Goal: Task Accomplishment & Management: Manage account settings

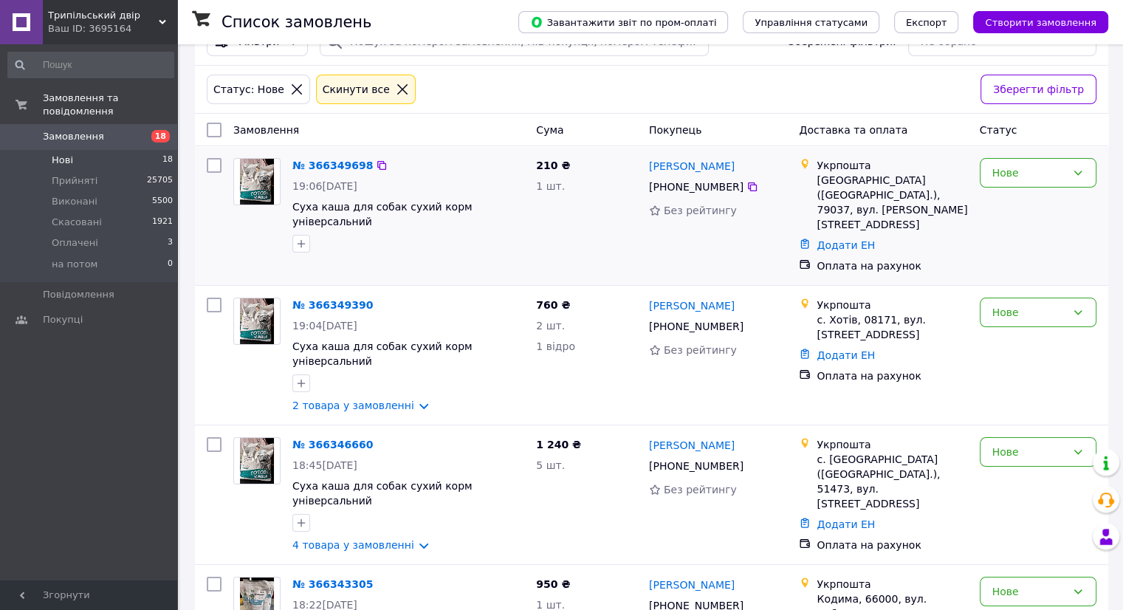
scroll to position [74, 0]
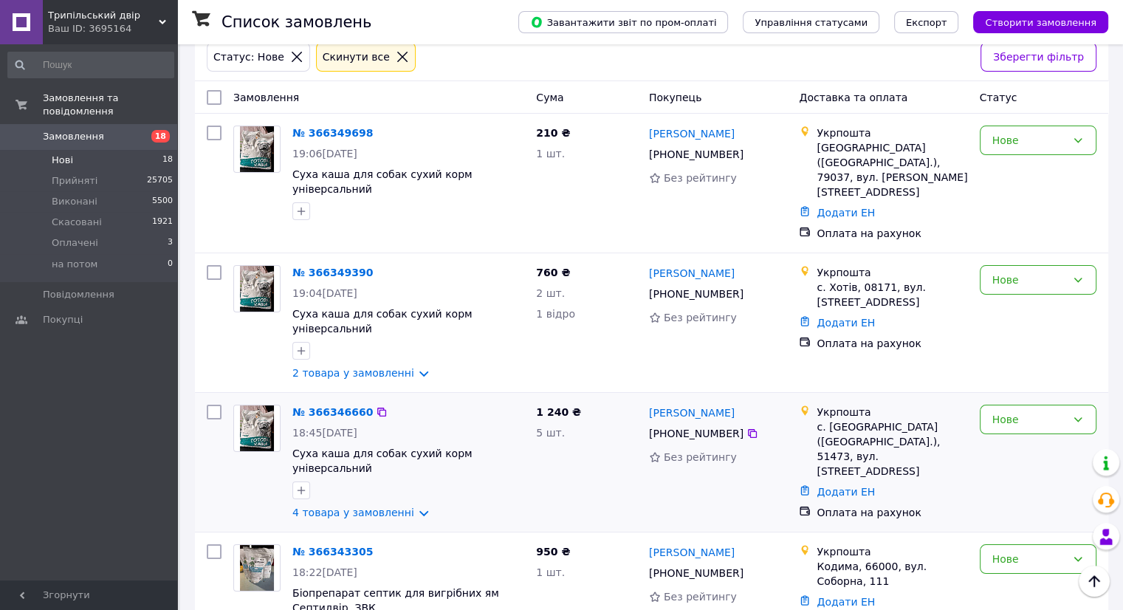
drag, startPoint x: 326, startPoint y: 391, endPoint x: 394, endPoint y: 402, distance: 68.8
click at [394, 425] on div "18:45, 12.10.2025" at bounding box center [408, 432] width 232 height 15
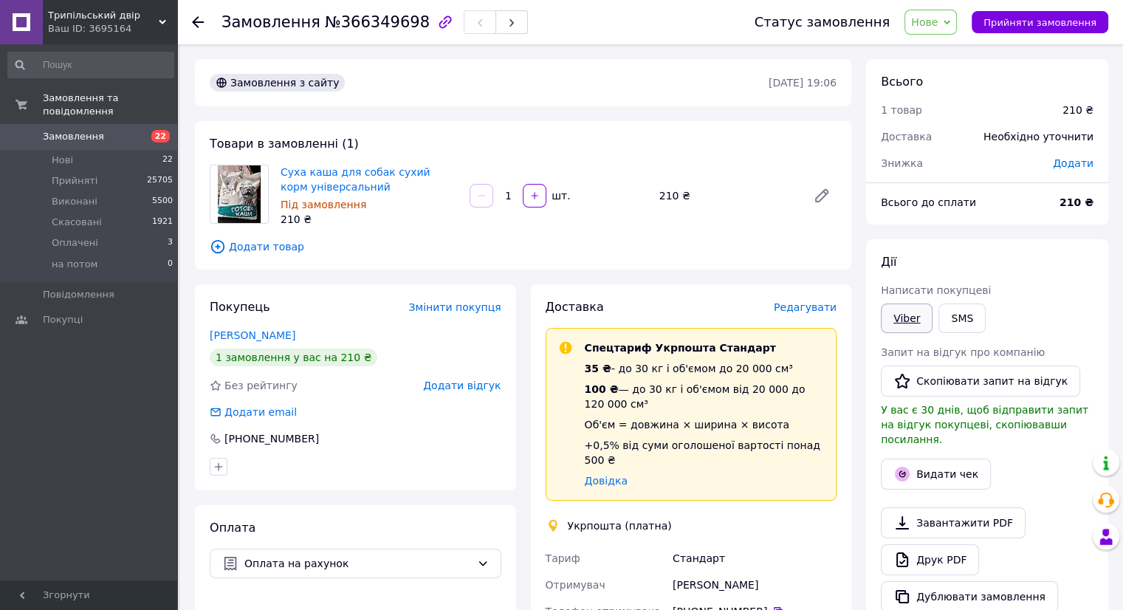
click at [908, 321] on link "Viber" at bounding box center [907, 319] width 52 height 30
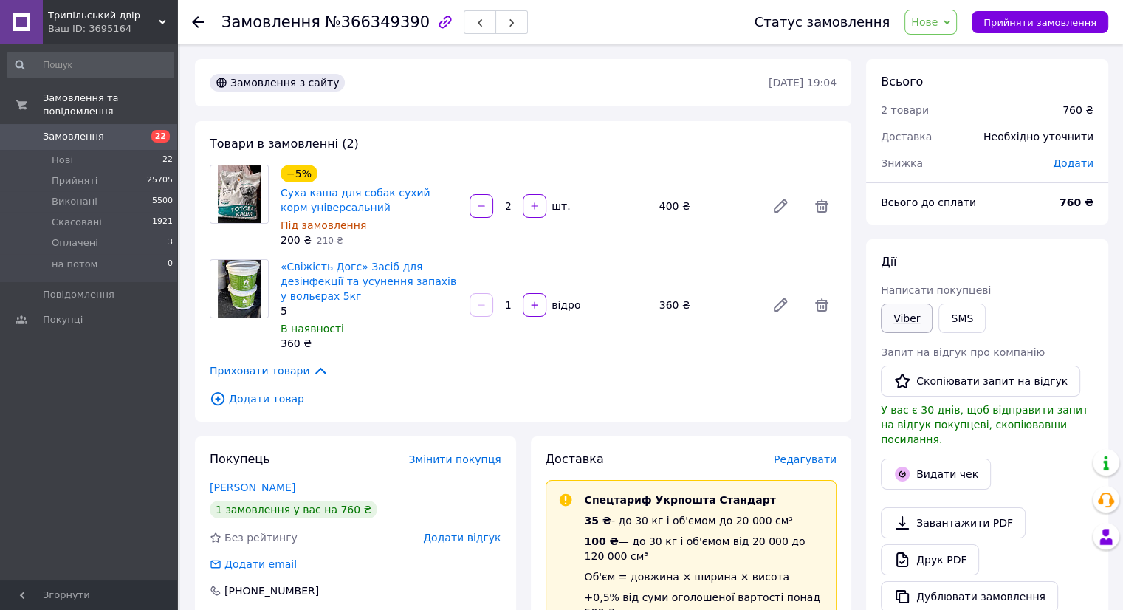
click at [914, 309] on link "Viber" at bounding box center [907, 319] width 52 height 30
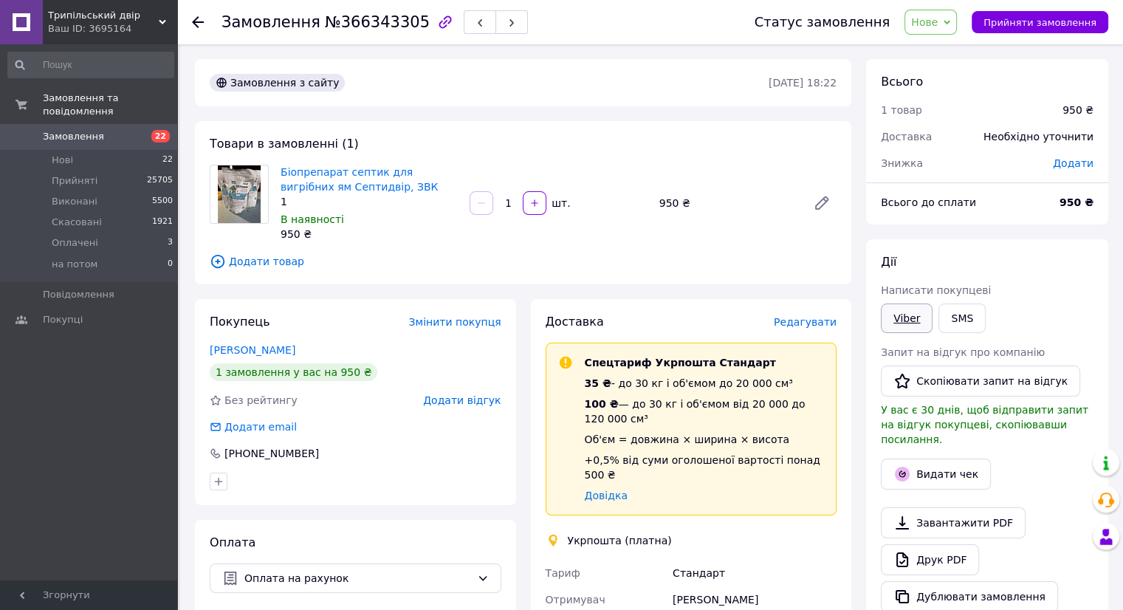
click at [908, 326] on link "Viber" at bounding box center [907, 319] width 52 height 30
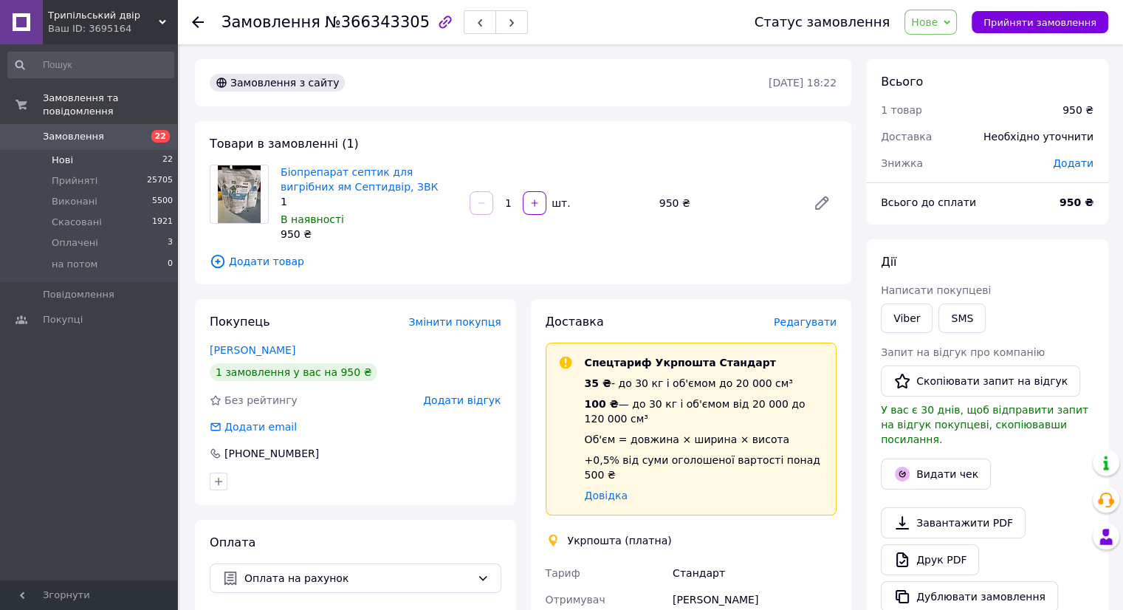
click at [62, 154] on span "Нові" at bounding box center [62, 160] width 21 height 13
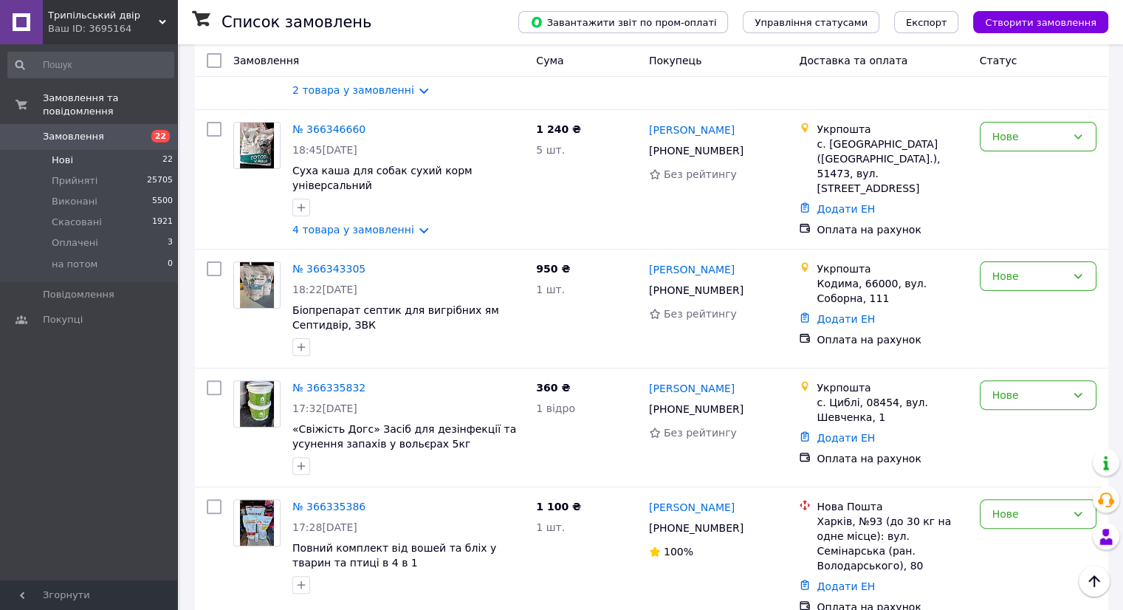
scroll to position [295, 0]
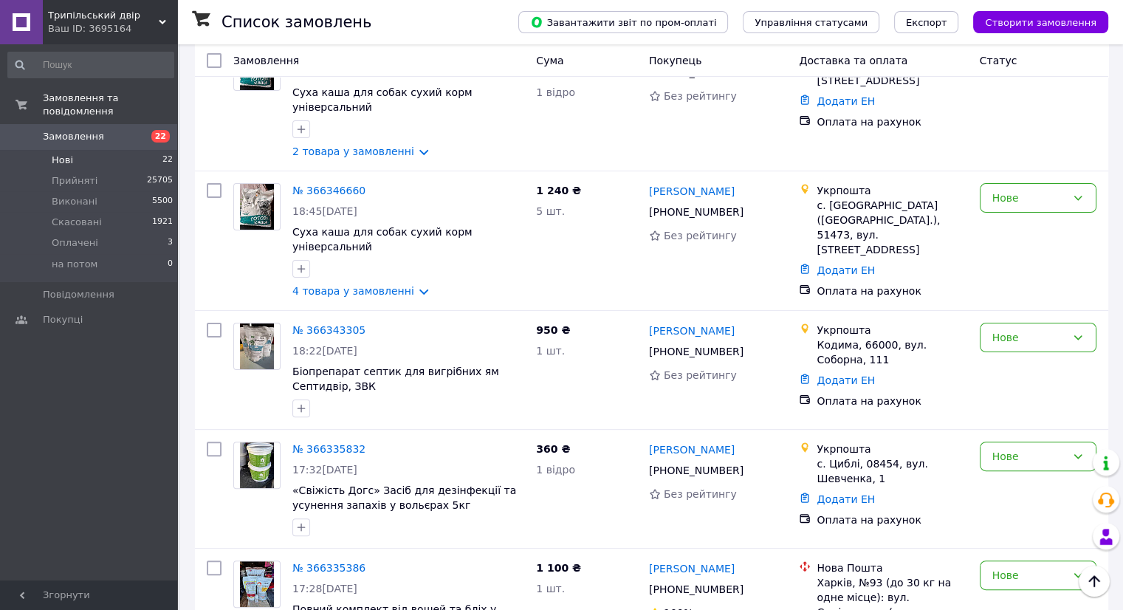
click at [95, 150] on li "Нові 22" at bounding box center [91, 160] width 182 height 21
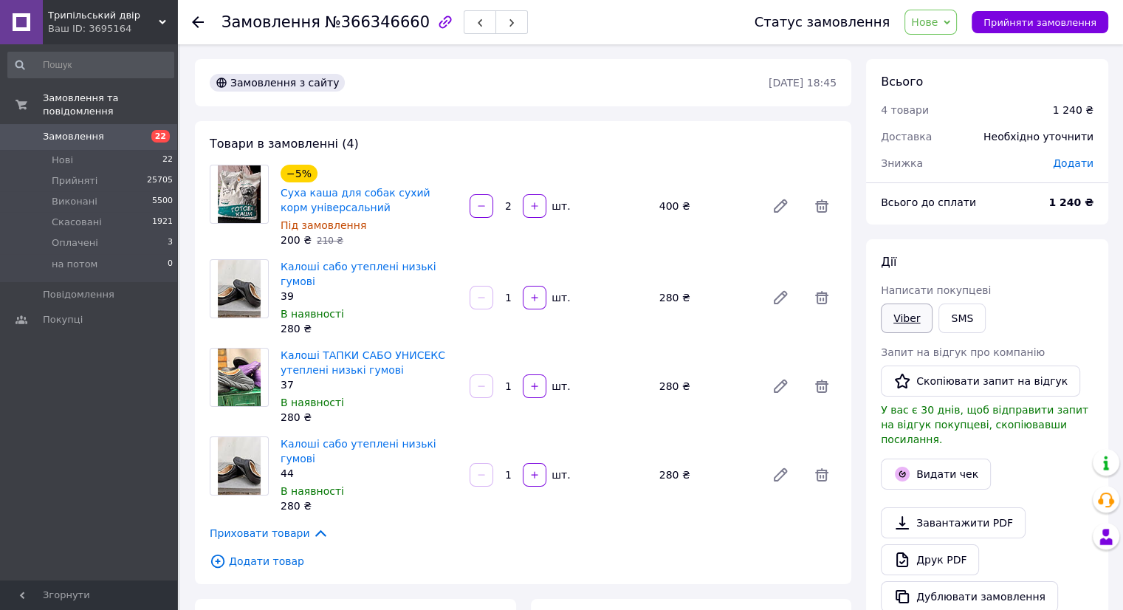
click at [893, 319] on link "Viber" at bounding box center [907, 319] width 52 height 30
